Goal: Share content: Share content

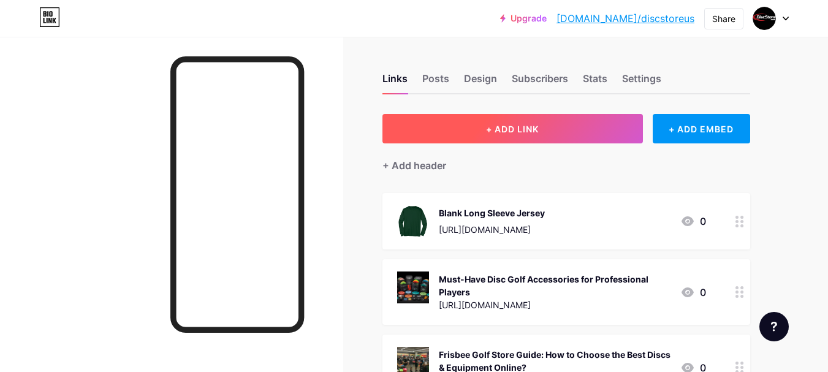
click at [600, 138] on button "+ ADD LINK" at bounding box center [513, 128] width 261 height 29
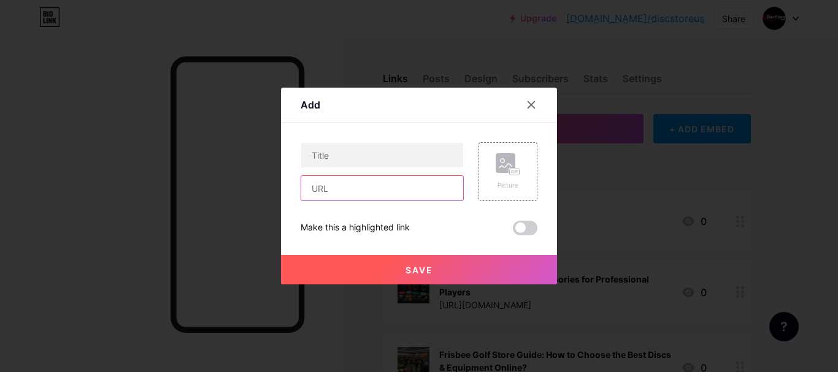
click at [388, 190] on input "text" at bounding box center [382, 188] width 162 height 25
paste input "[URL][DOMAIN_NAME]"
type input "[URL][DOMAIN_NAME]"
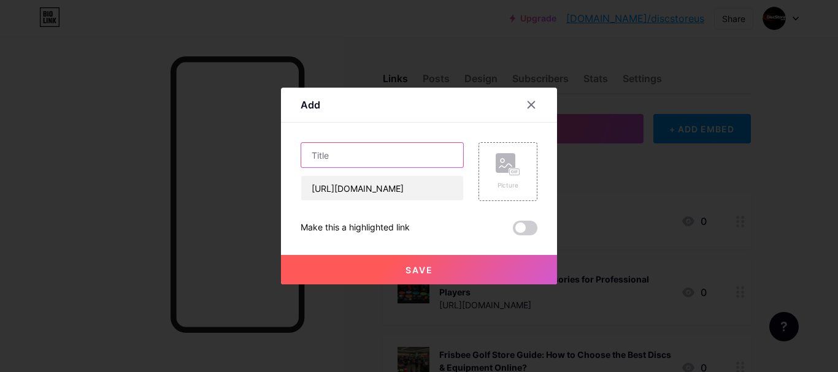
click at [386, 163] on input "text" at bounding box center [382, 155] width 162 height 25
paste input "Dynamic Discs Lucid Chameleon Enforcer Sockibomb FourPoints"
type input "Dynamic Discs Lucid Chameleon Enforcer Sockibomb FourPoints"
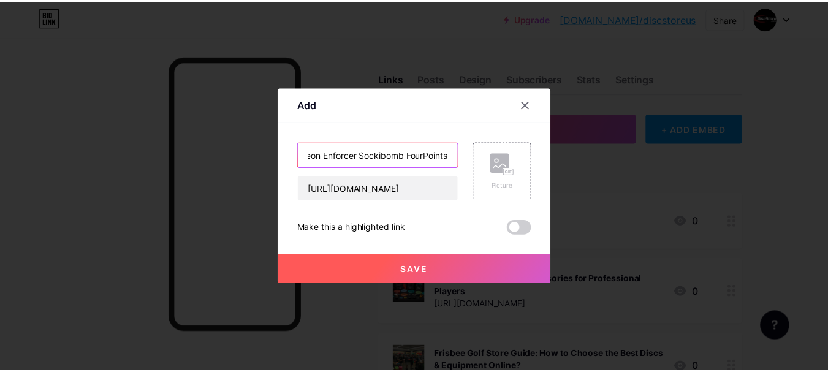
scroll to position [0, 0]
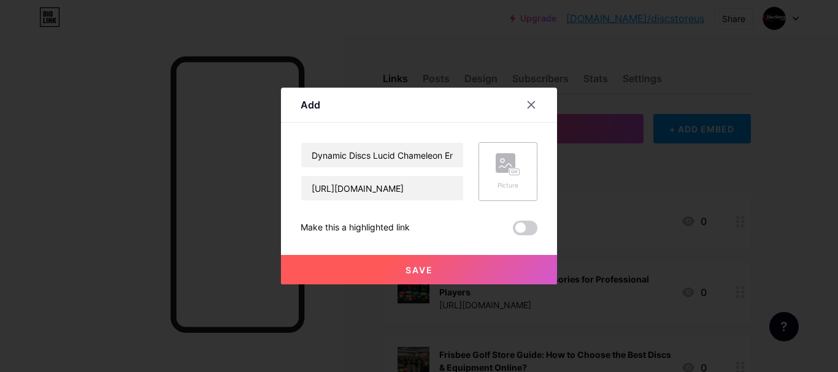
click at [518, 169] on rect at bounding box center [515, 172] width 10 height 6
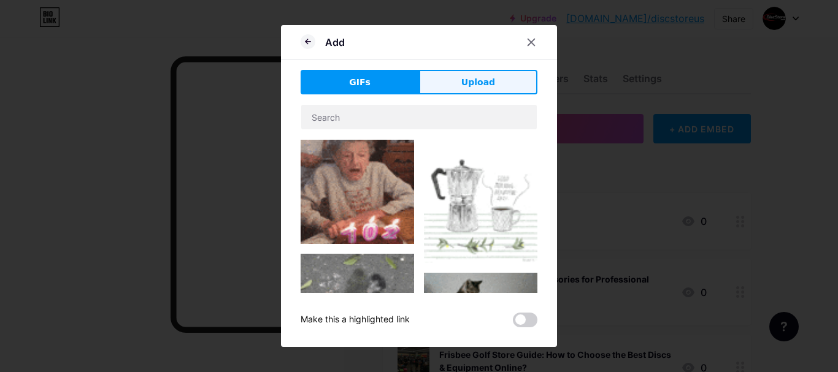
click at [485, 80] on span "Upload" at bounding box center [478, 82] width 34 height 13
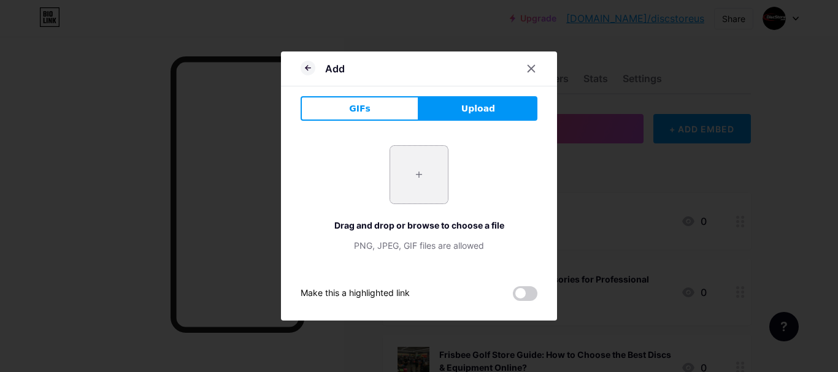
click at [414, 169] on input "file" at bounding box center [419, 175] width 58 height 58
type input "C:\fakepath\dynamic-discs-lucid-chameleon-enforcer-sockibomb-fourpoints_1 (1).j…"
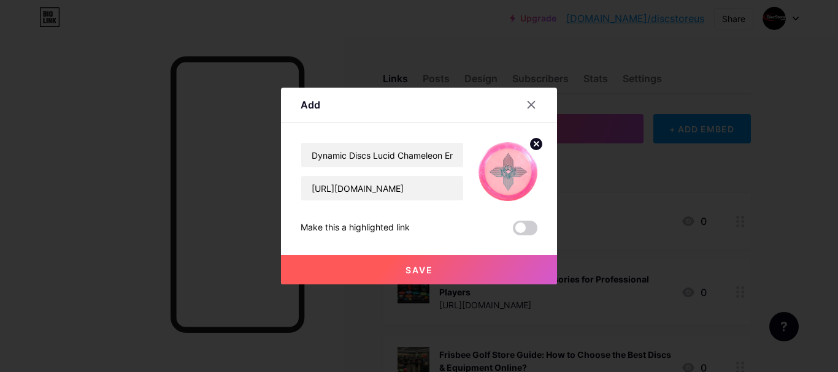
click at [368, 267] on button "Save" at bounding box center [419, 269] width 276 height 29
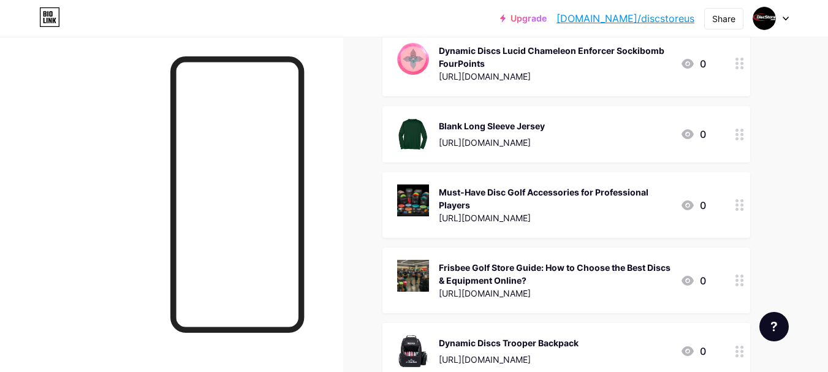
scroll to position [184, 0]
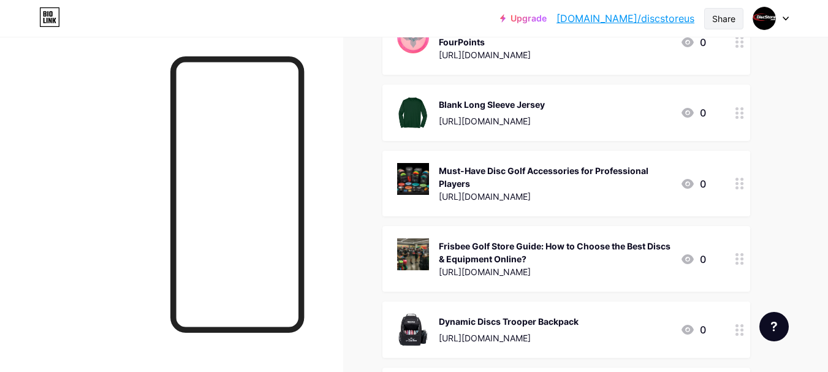
click at [728, 15] on div "Share" at bounding box center [724, 18] width 23 height 13
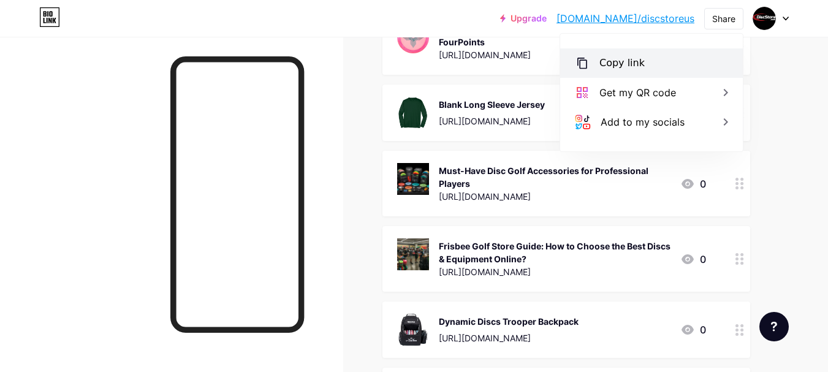
click at [648, 63] on div "Copy link" at bounding box center [651, 62] width 183 height 29
